Goal: Task Accomplishment & Management: Use online tool/utility

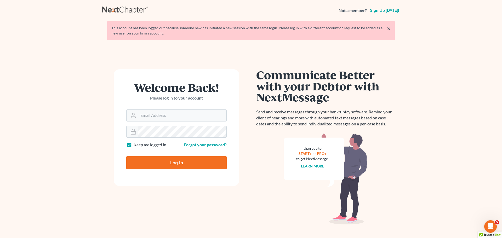
type input "[PERSON_NAME][EMAIL_ADDRESS][DOMAIN_NAME]"
click at [181, 162] on input "Log In" at bounding box center [176, 162] width 100 height 13
type input "Thinking..."
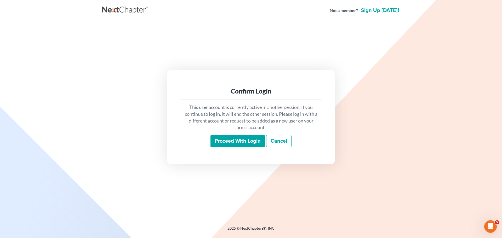
click at [228, 143] on input "Proceed with login" at bounding box center [237, 141] width 54 height 12
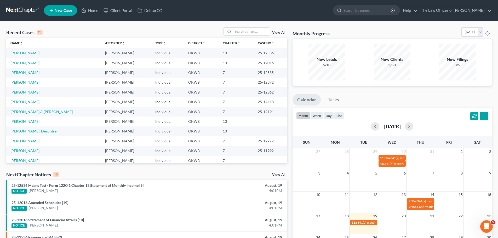
click at [25, 50] on td "[PERSON_NAME]" at bounding box center [53, 53] width 95 height 10
click at [25, 52] on link "[PERSON_NAME]" at bounding box center [24, 53] width 29 height 4
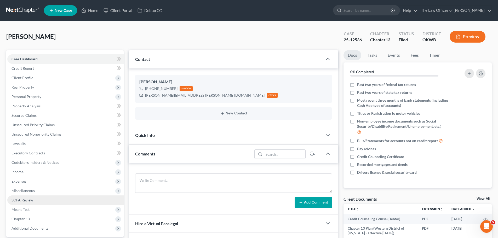
scroll to position [92, 0]
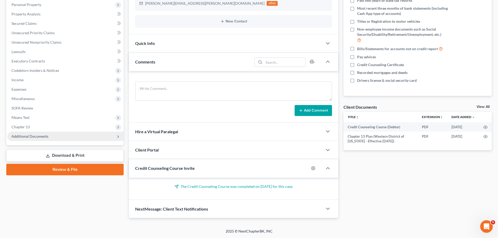
click at [41, 137] on span "Additional Documents" at bounding box center [29, 136] width 37 height 4
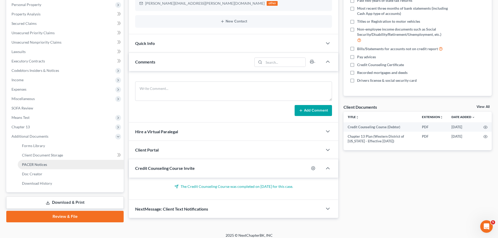
click at [46, 163] on span "PACER Notices" at bounding box center [34, 164] width 25 height 4
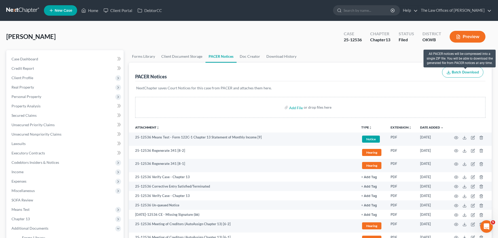
click at [460, 74] on span "Batch Download" at bounding box center [464, 72] width 27 height 4
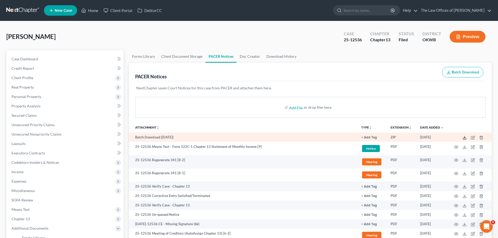
click at [464, 138] on polyline at bounding box center [464, 137] width 2 height 1
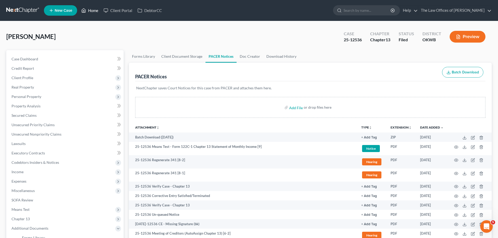
click at [92, 13] on link "Home" at bounding box center [90, 10] width 22 height 9
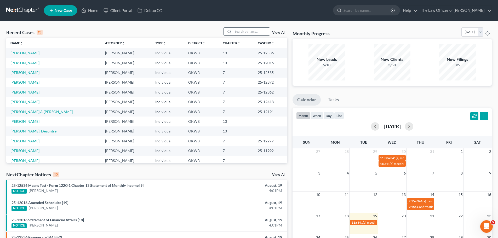
click at [261, 31] on input "search" at bounding box center [251, 32] width 37 height 8
type input "[PERSON_NAME]"
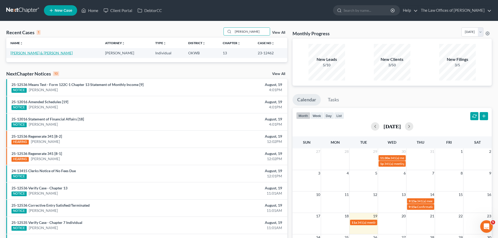
click at [28, 53] on link "[PERSON_NAME] & [PERSON_NAME]" at bounding box center [41, 53] width 62 height 4
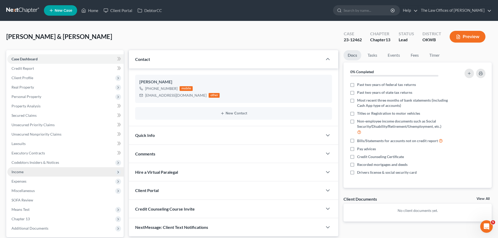
scroll to position [49, 0]
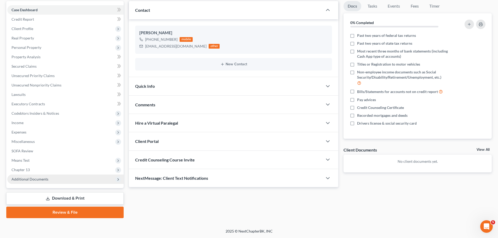
click at [21, 177] on span "Additional Documents" at bounding box center [29, 179] width 37 height 4
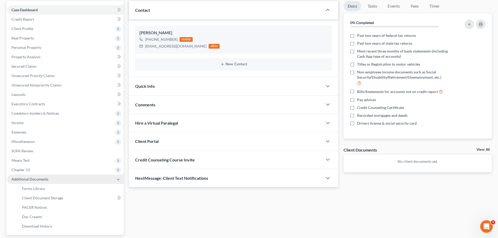
scroll to position [96, 0]
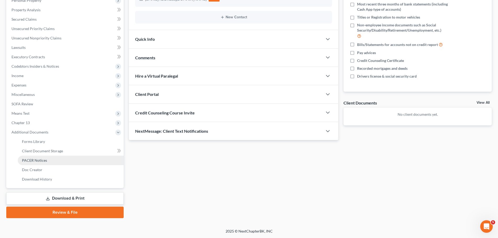
click at [57, 161] on link "PACER Notices" at bounding box center [71, 160] width 106 height 9
